Goal: Book appointment/travel/reservation

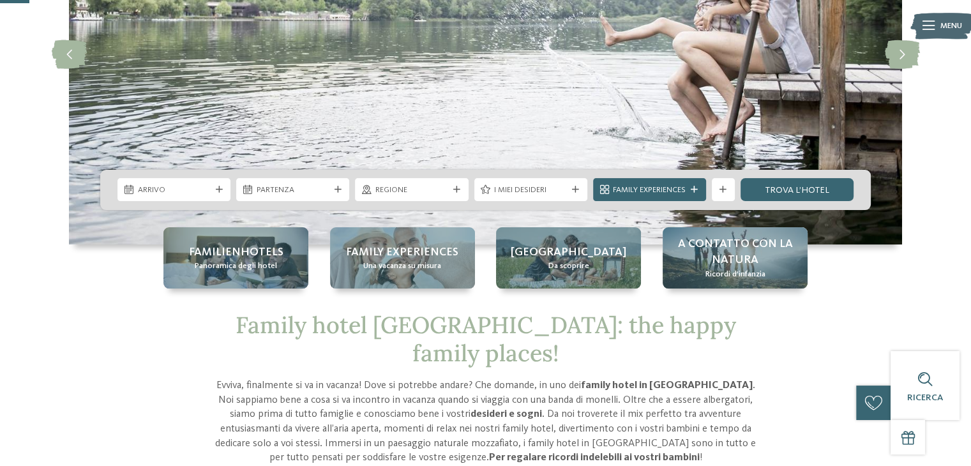
scroll to position [140, 0]
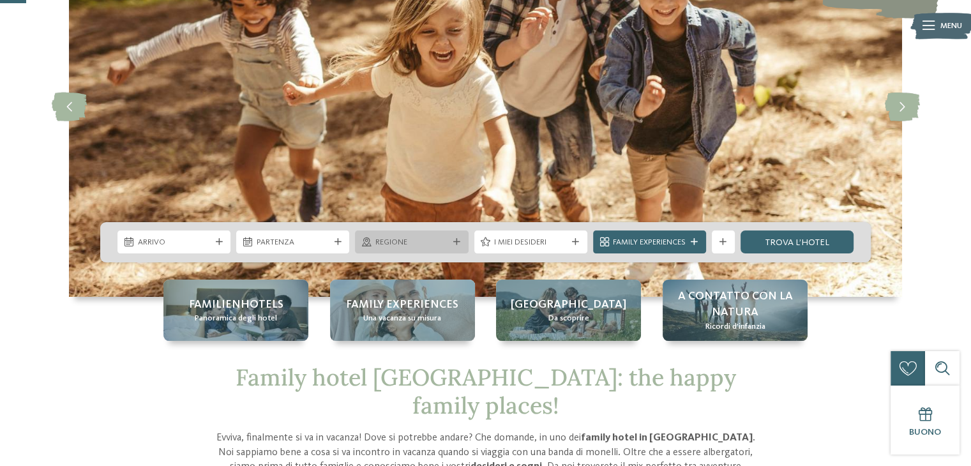
click at [408, 248] on span "Regione" at bounding box center [411, 242] width 73 height 11
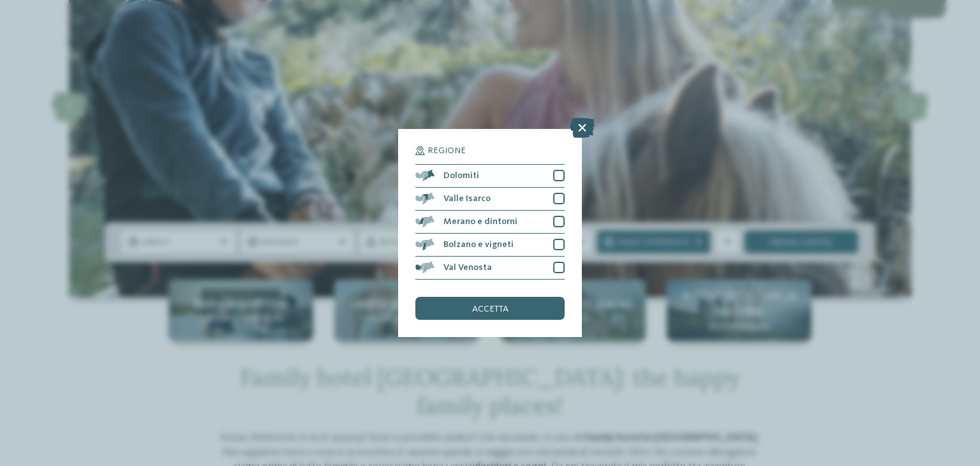
click at [582, 128] on icon at bounding box center [582, 127] width 25 height 20
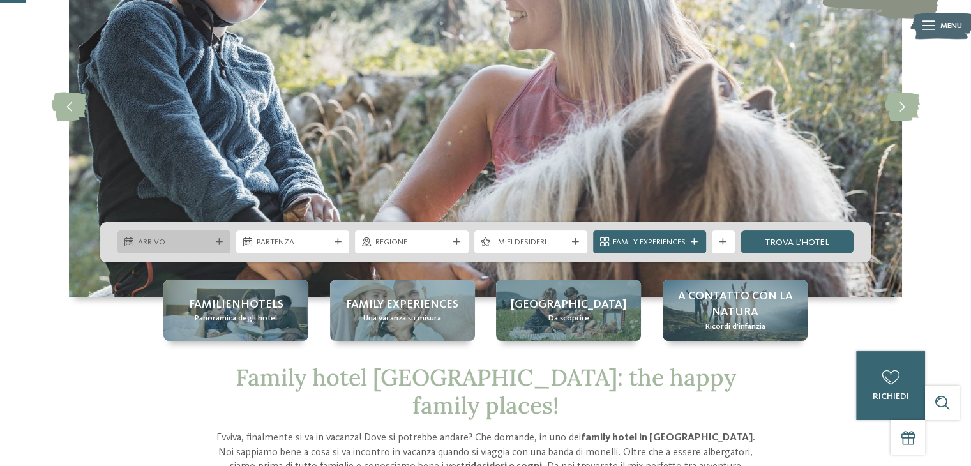
click at [153, 246] on span "Arrivo" at bounding box center [174, 242] width 73 height 11
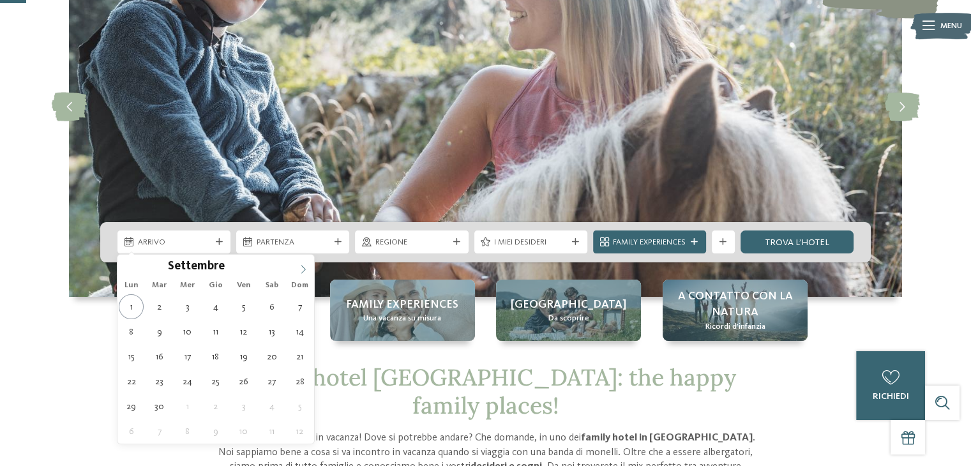
click at [299, 272] on icon at bounding box center [303, 269] width 9 height 9
type input "****"
click at [299, 272] on icon at bounding box center [303, 269] width 9 height 9
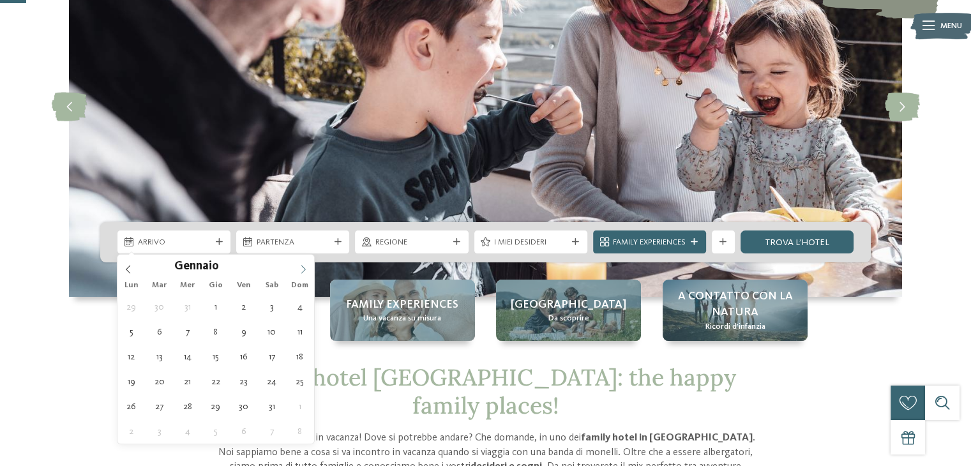
click at [299, 272] on icon at bounding box center [303, 269] width 9 height 9
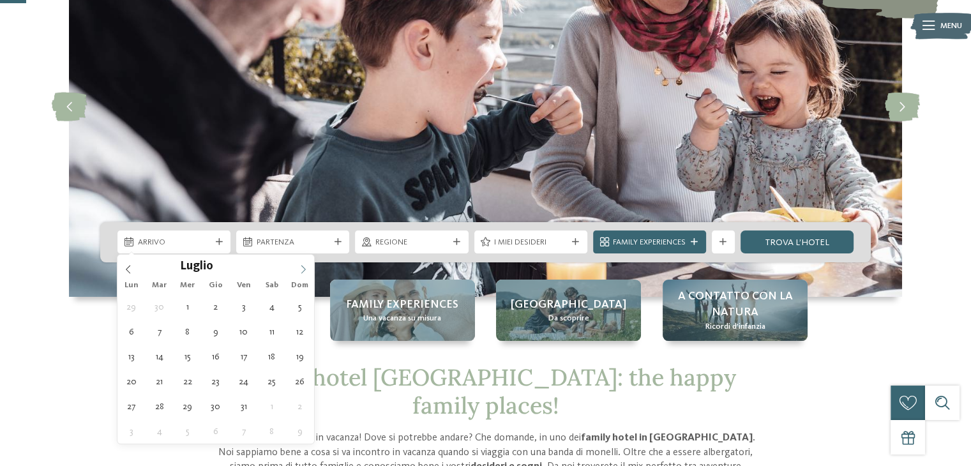
click at [299, 272] on icon at bounding box center [303, 269] width 9 height 9
type div "27.07.2026"
type input "****"
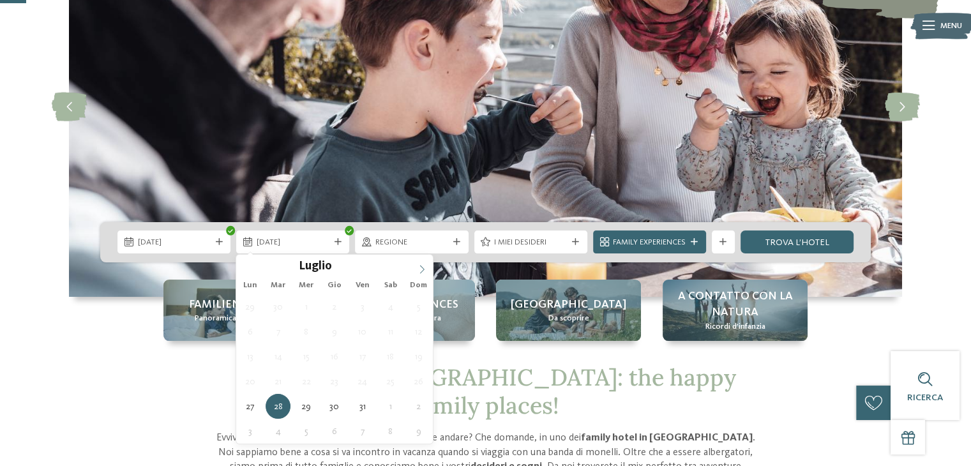
click at [425, 271] on icon at bounding box center [421, 269] width 9 height 9
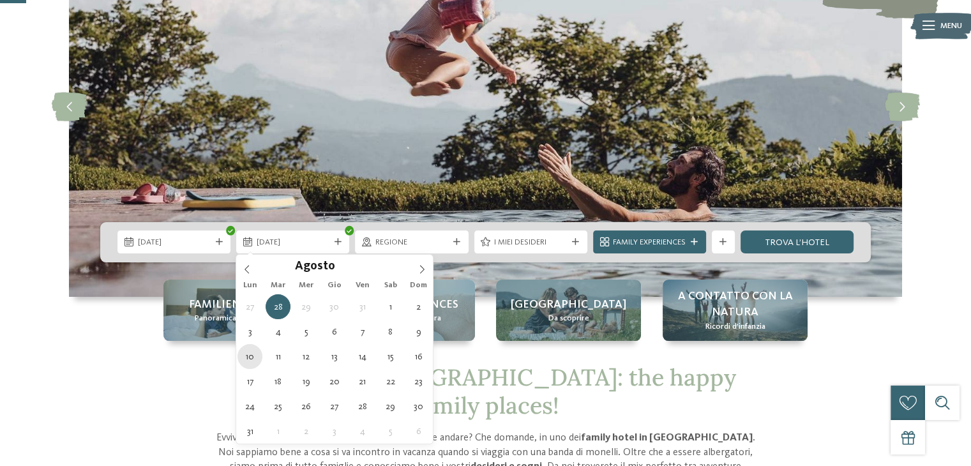
type div "10.08.2026"
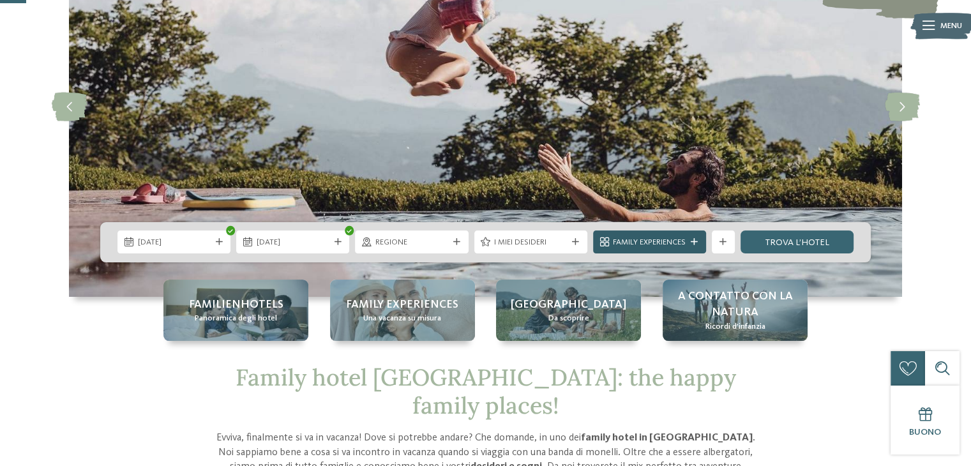
click at [689, 241] on div at bounding box center [694, 242] width 11 height 7
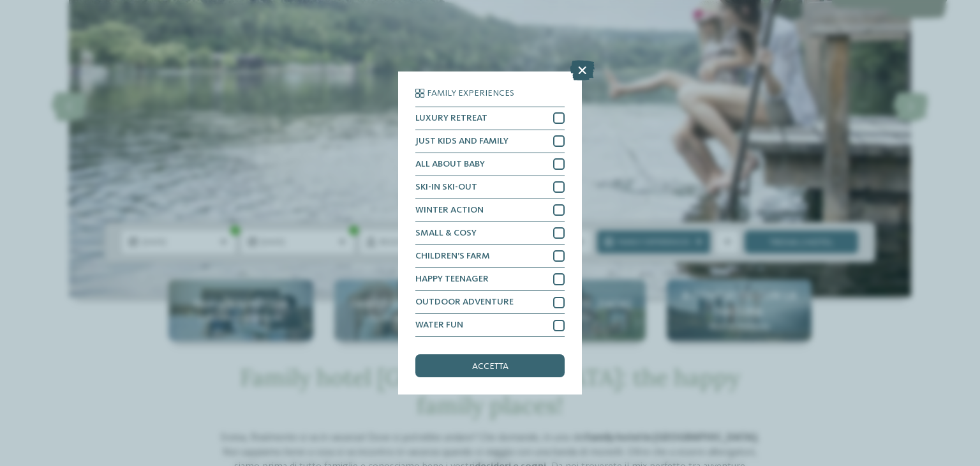
click at [585, 76] on icon at bounding box center [582, 70] width 25 height 20
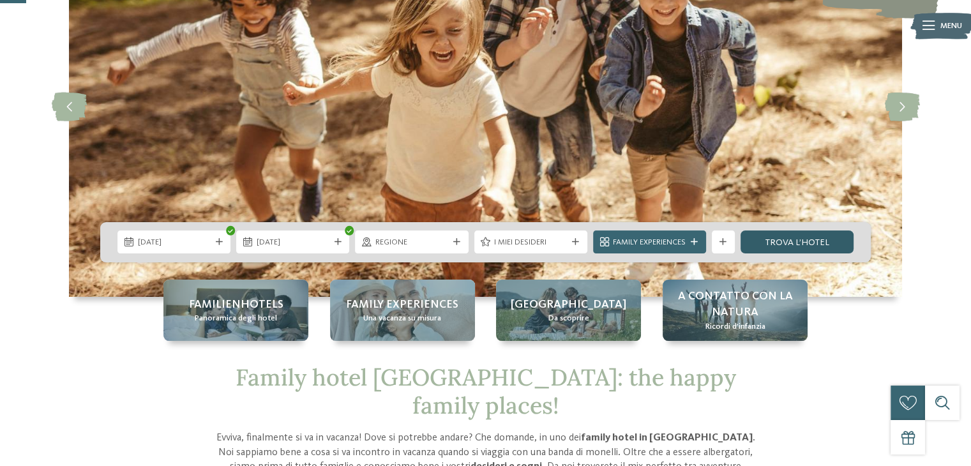
click at [781, 242] on link "trova l’hotel" at bounding box center [796, 241] width 113 height 23
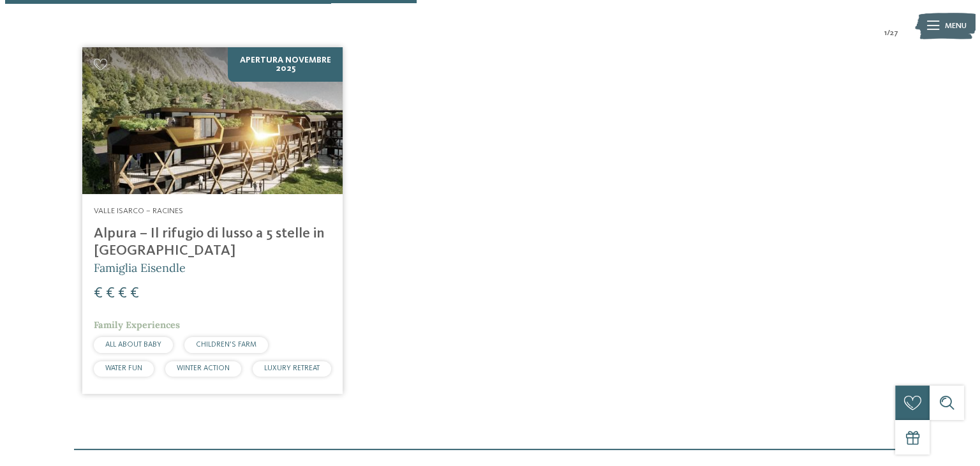
scroll to position [400, 0]
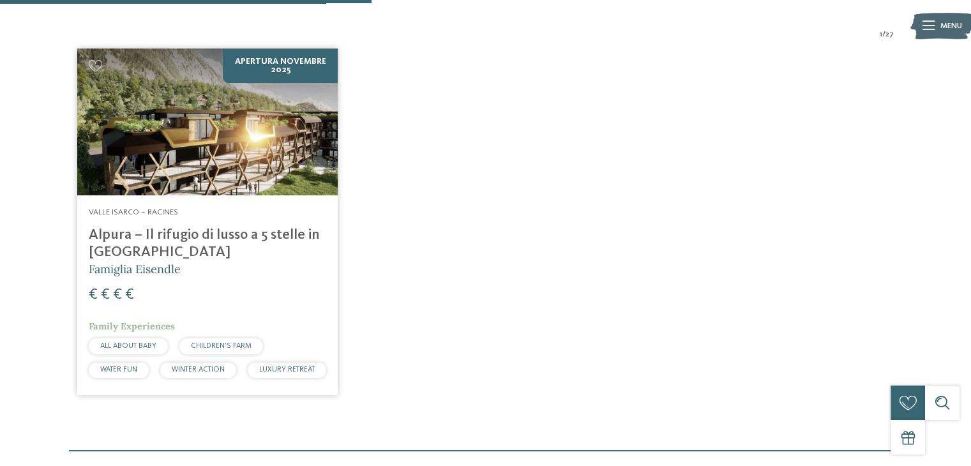
click at [266, 151] on img at bounding box center [207, 122] width 260 height 147
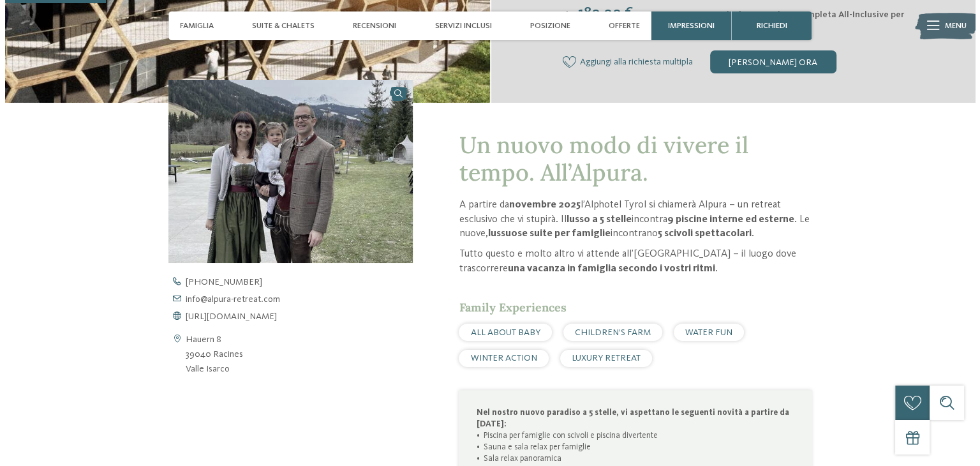
scroll to position [377, 0]
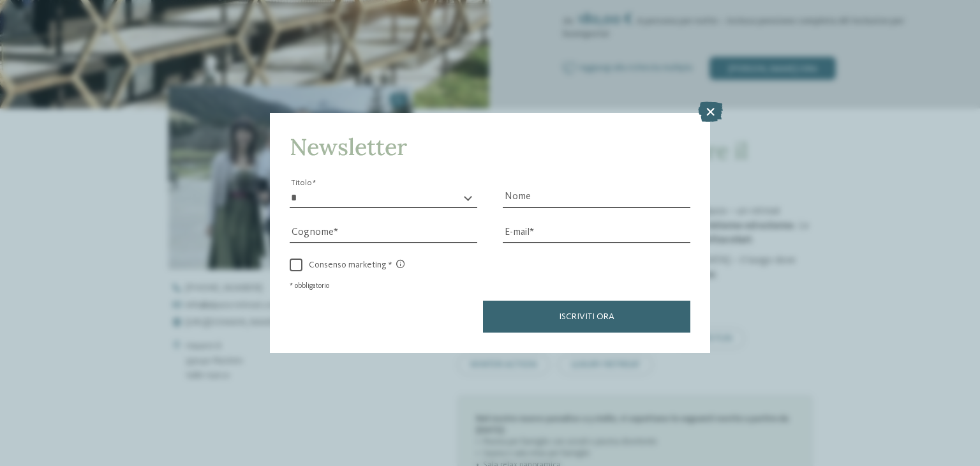
drag, startPoint x: 980, startPoint y: 32, endPoint x: 979, endPoint y: 48, distance: 16.0
